Goal: Task Accomplishment & Management: Complete application form

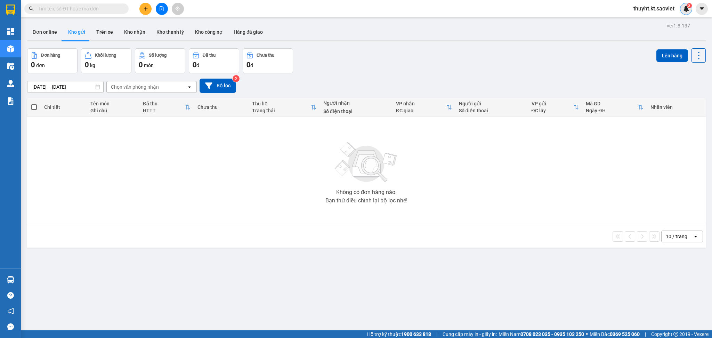
click at [685, 10] on img at bounding box center [686, 9] width 6 height 6
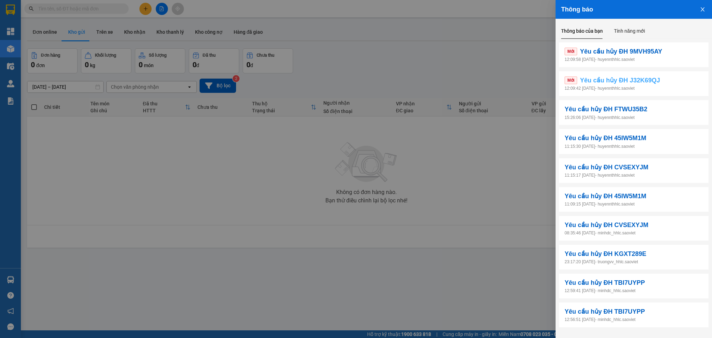
click at [623, 82] on span "Yêu cầu hủy ĐH J32K69QJ" at bounding box center [620, 80] width 80 height 10
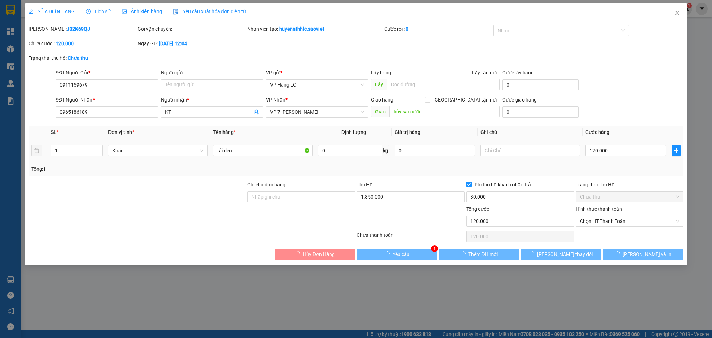
type input "0911159679"
type input "0965186189"
type input "KT"
type input "hủy sai cước"
type input "120.000"
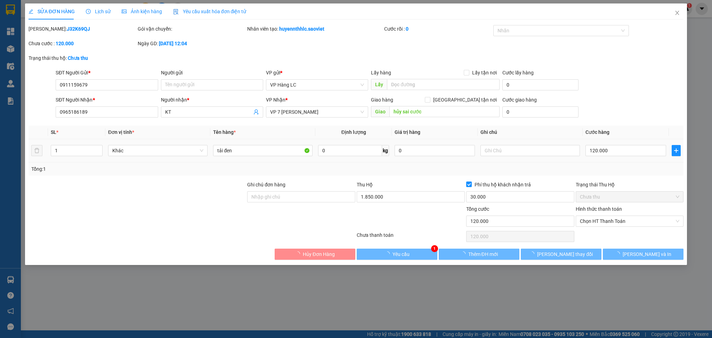
type input "120.000"
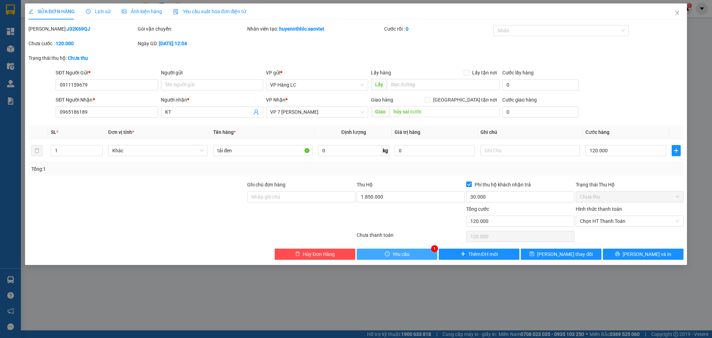
click at [422, 253] on button "Yêu cầu" at bounding box center [397, 254] width 81 height 11
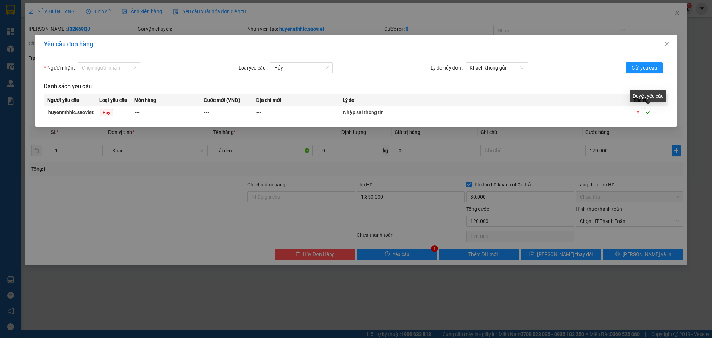
click at [648, 114] on icon "check" at bounding box center [648, 112] width 5 height 3
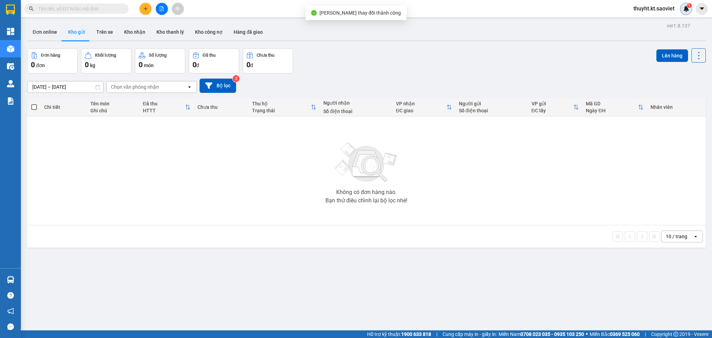
click at [685, 9] on img at bounding box center [686, 9] width 6 height 6
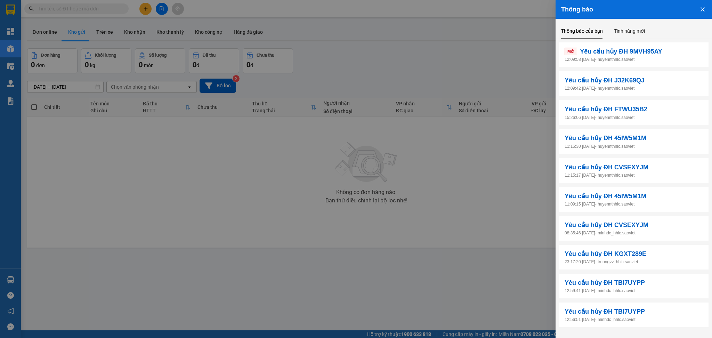
click at [622, 56] on p "12:09:58 [DATE] - huyennthhlc.saoviet" at bounding box center [634, 59] width 138 height 7
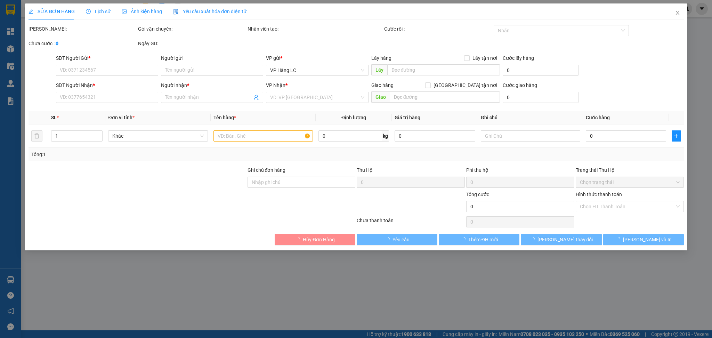
type input "0911159679"
type input "0965186189"
type input "KT"
type input "hủy sai cước"
type input "120.000"
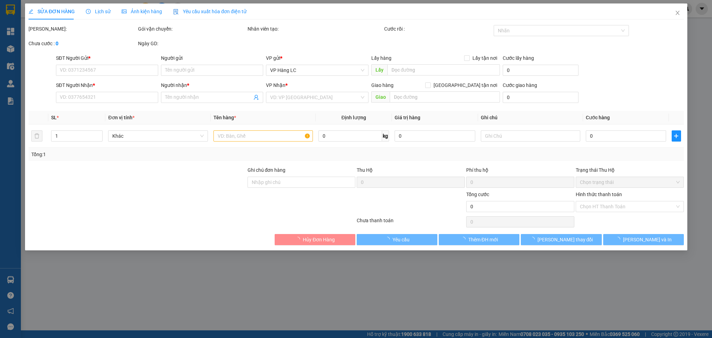
type input "120.000"
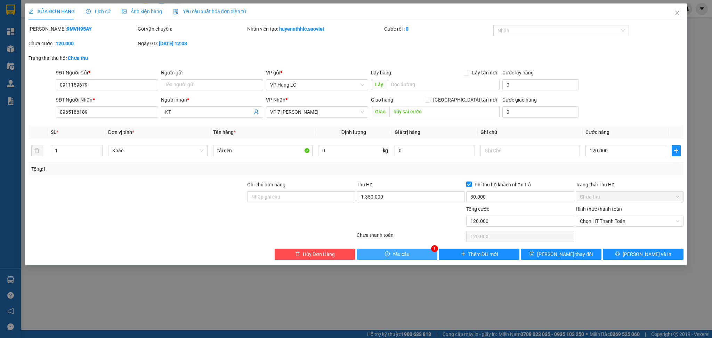
click at [430, 254] on button "Yêu cầu" at bounding box center [397, 254] width 81 height 11
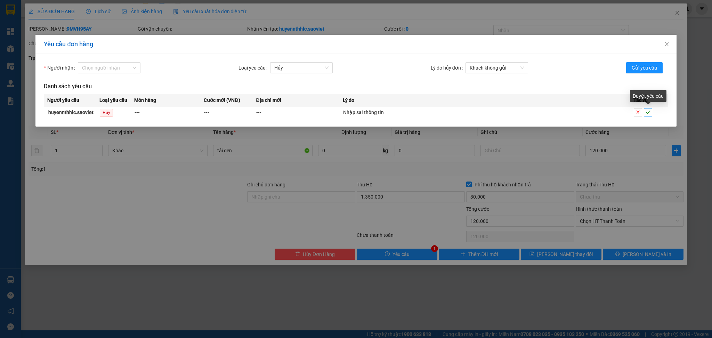
click at [648, 110] on icon "check" at bounding box center [648, 112] width 5 height 5
